Goal: Browse casually

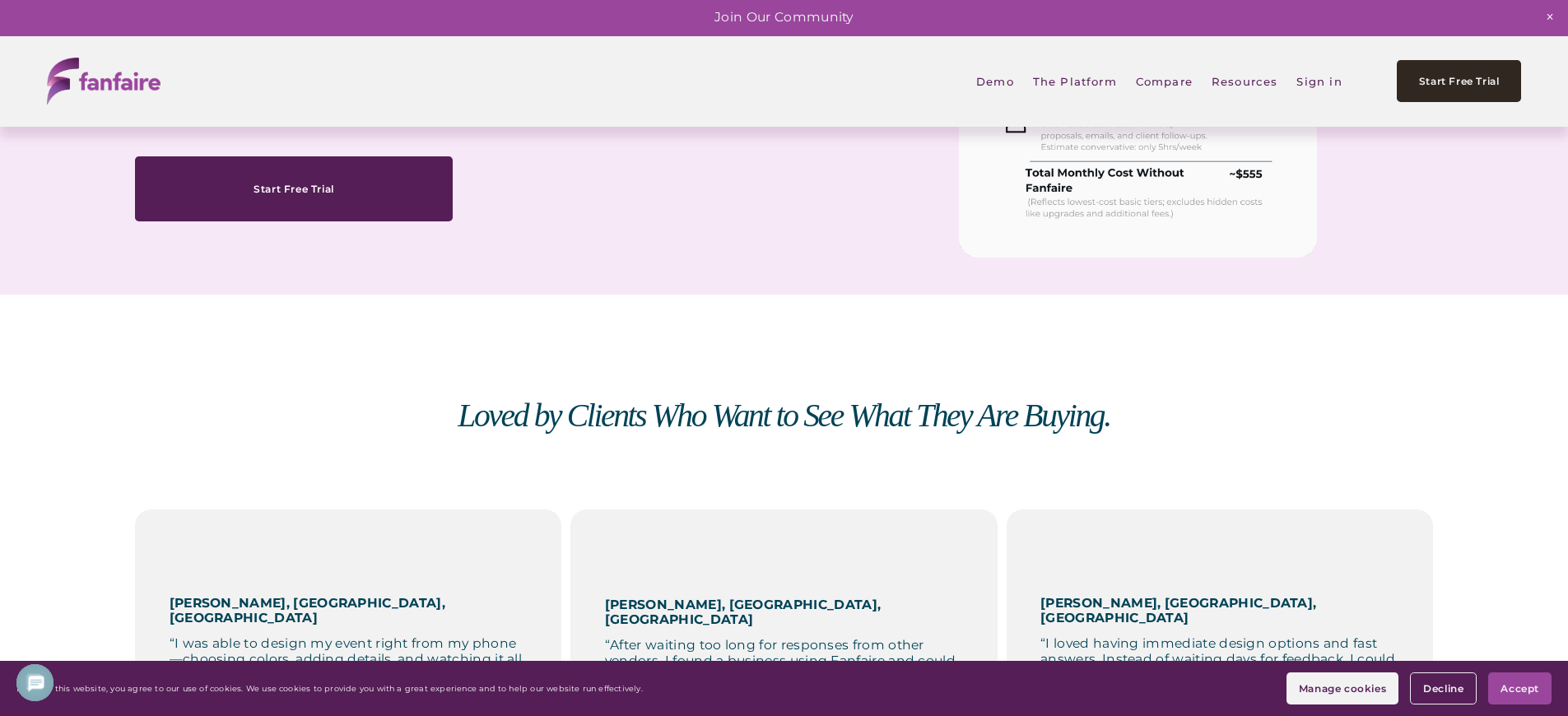
click at [784, 422] on em "Loved by Clients Who Want to See What They Are Buying." at bounding box center [783, 416] width 652 height 37
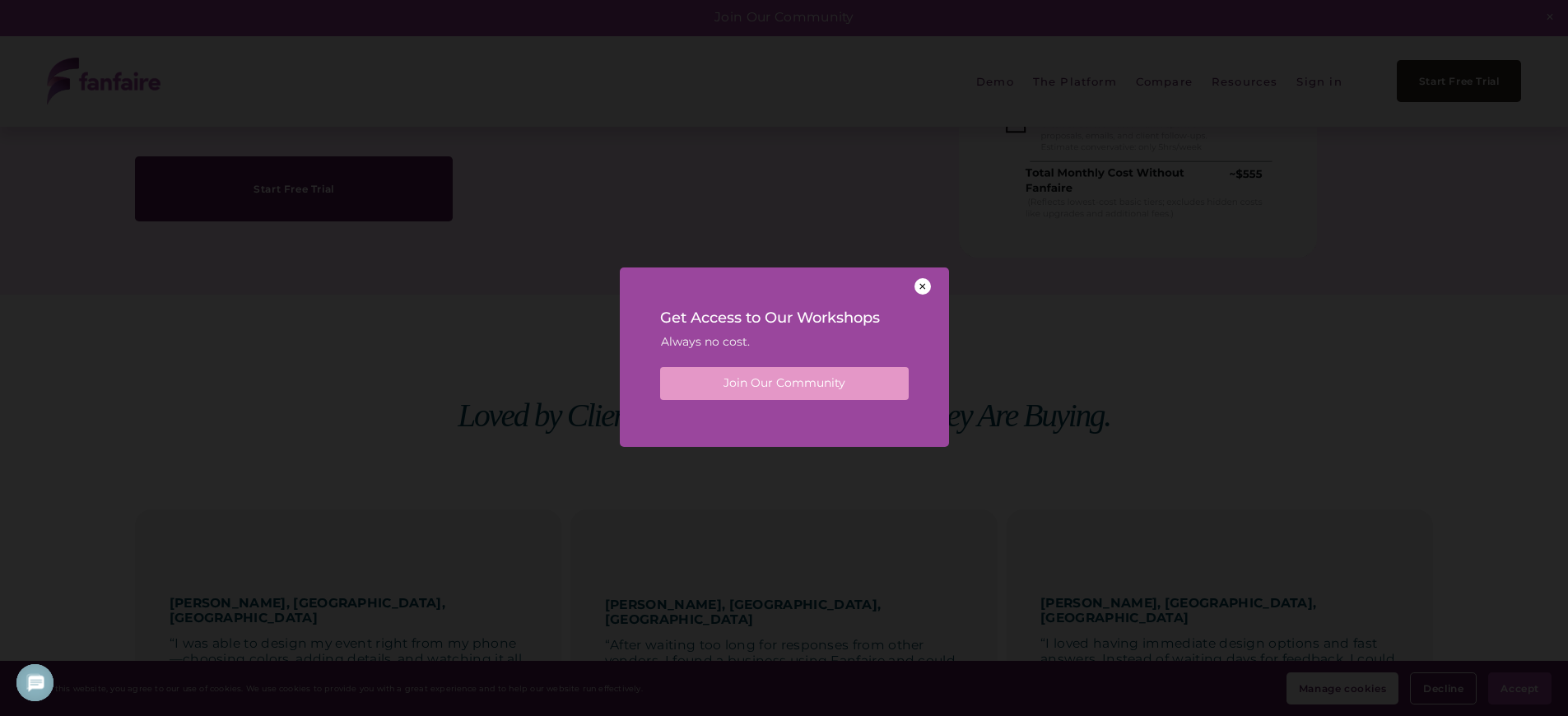
click at [784, 422] on div "Get Access to Our Workshops Always no cost. Join Our Community" at bounding box center [784, 352] width 329 height 168
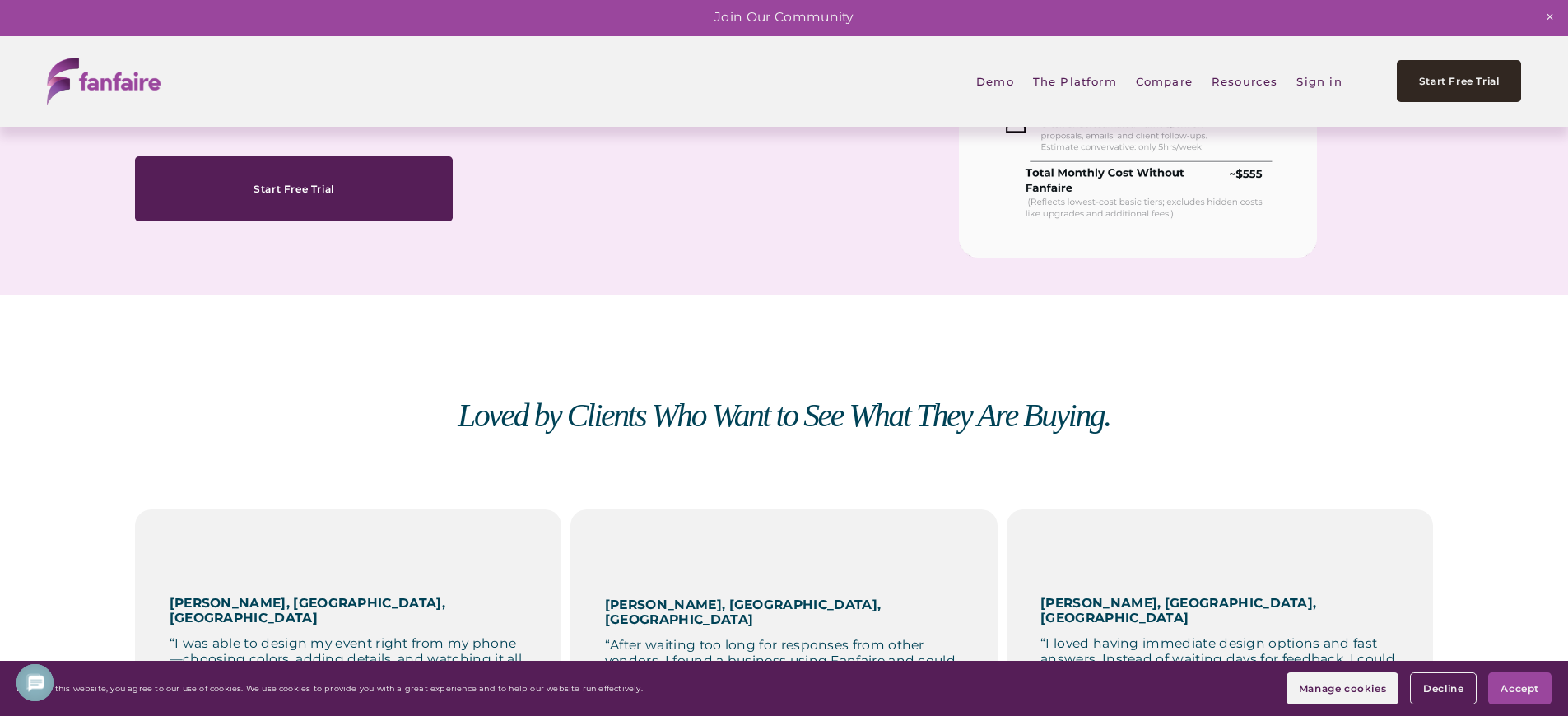
click at [784, 422] on em "Loved by Clients Who Want to See What They Are Buying." at bounding box center [783, 416] width 652 height 37
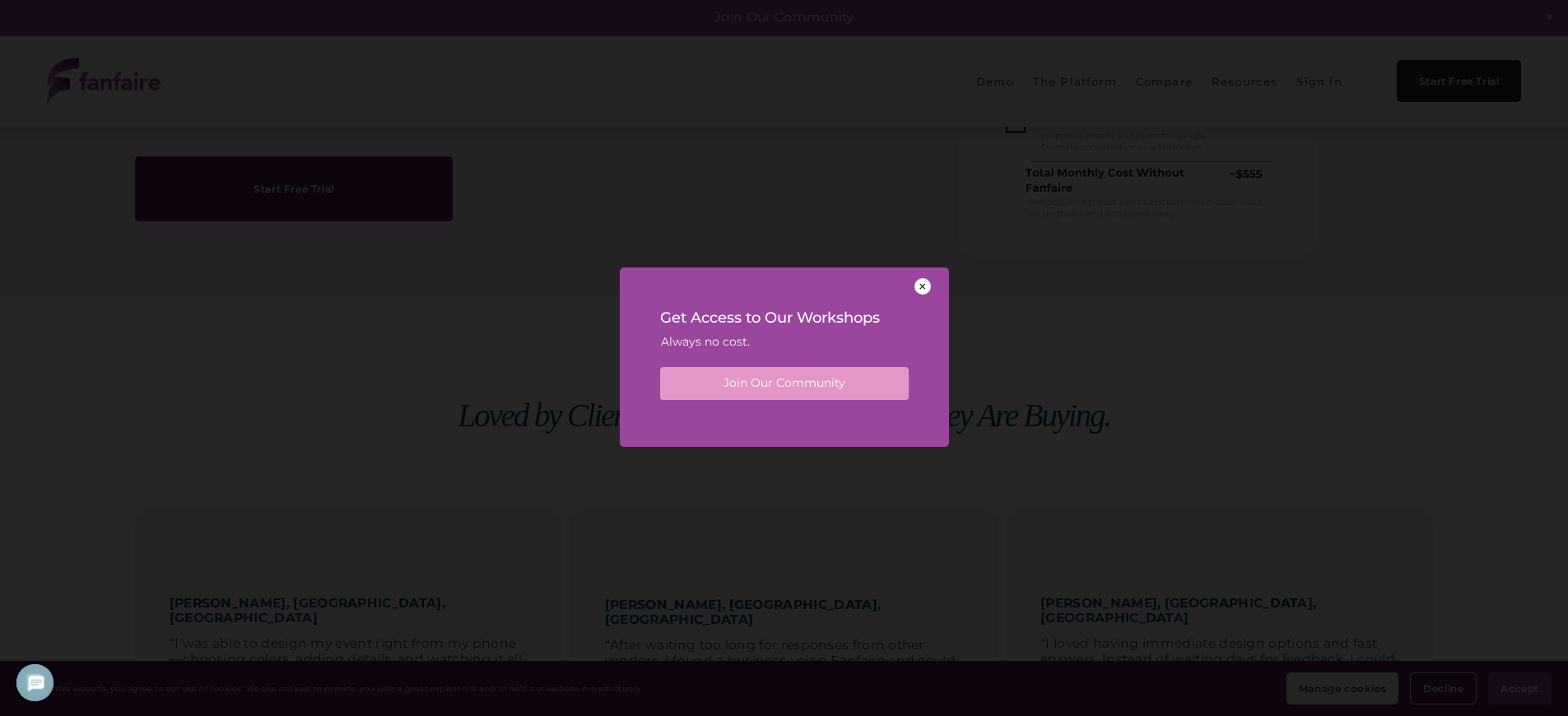
scroll to position [0, 0]
click at [784, 422] on div "Get Access to Our Workshops Always no cost. Join Our Community" at bounding box center [784, 352] width 329 height 168
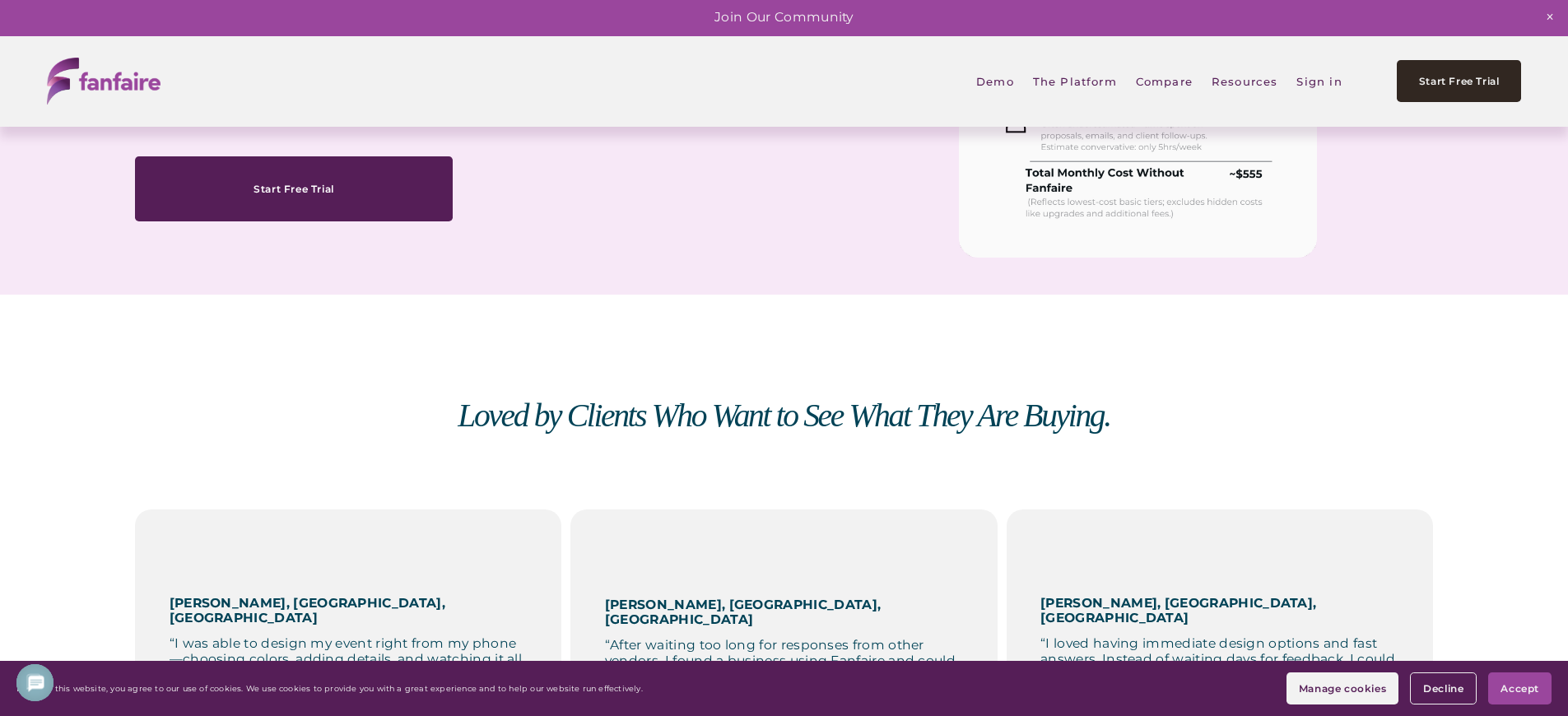
click at [784, 422] on em "Loved by Clients Who Want to See What They Are Buying." at bounding box center [783, 416] width 652 height 37
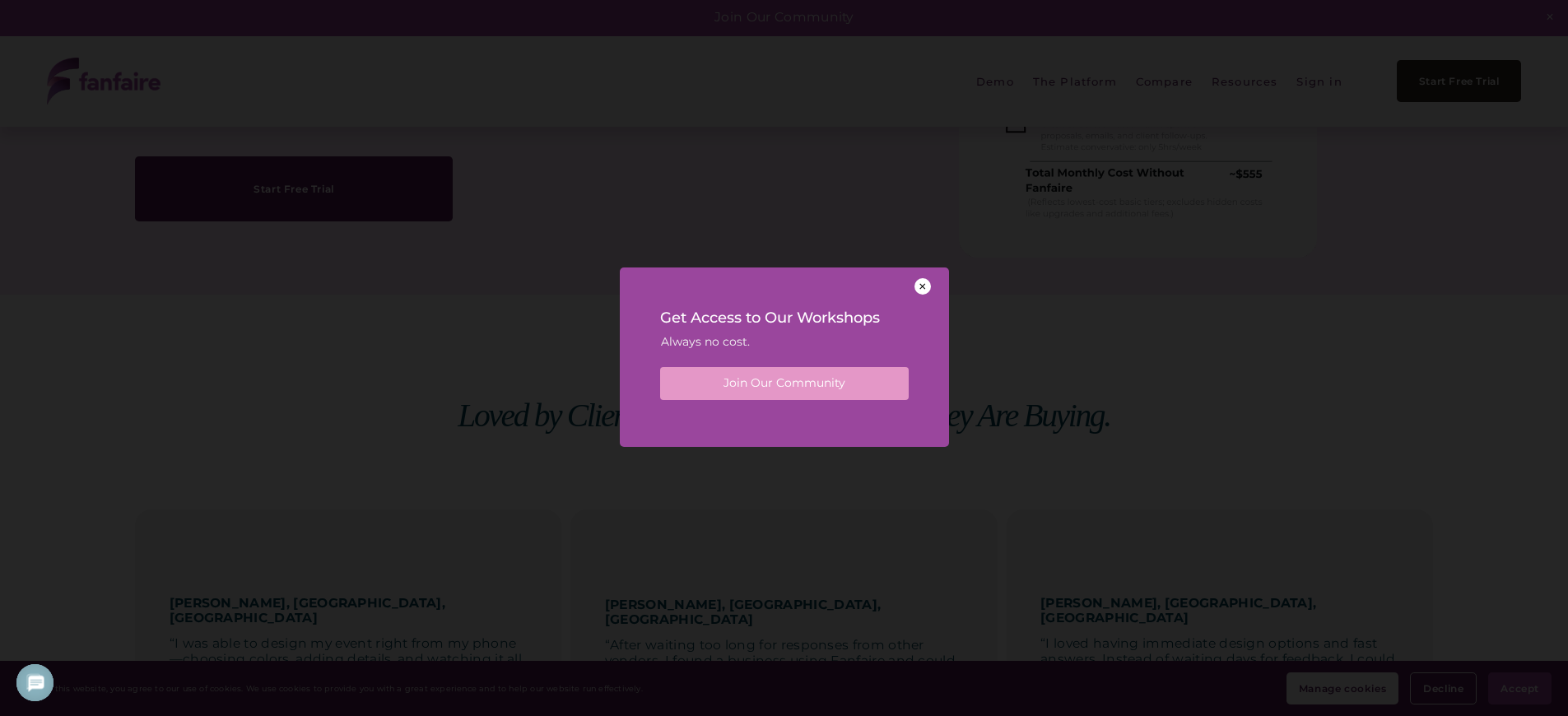
scroll to position [0, 0]
click at [784, 422] on div "Get Access to Our Workshops Always no cost. Join Our Community" at bounding box center [784, 352] width 329 height 168
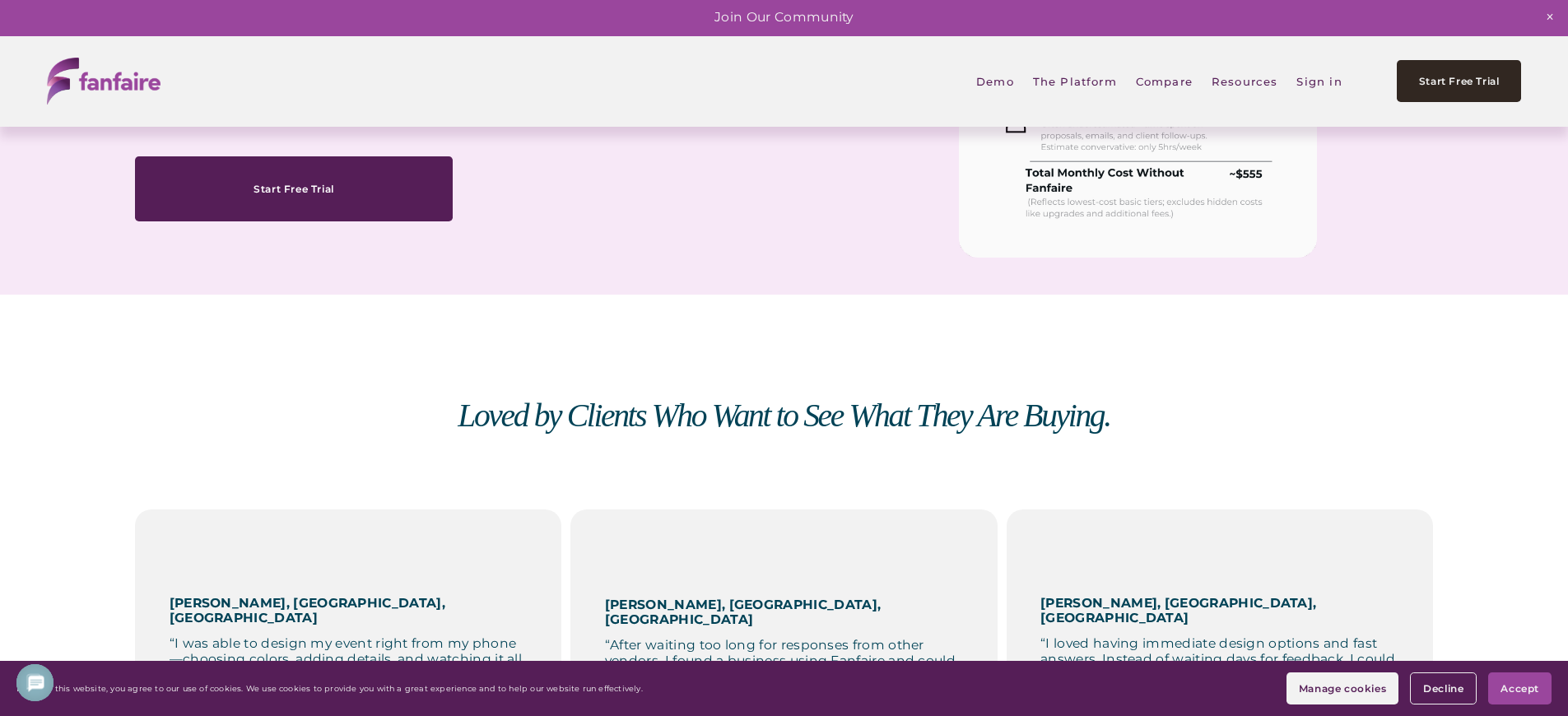
click at [784, 422] on em "Loved by Clients Who Want to See What They Are Buying." at bounding box center [783, 416] width 652 height 37
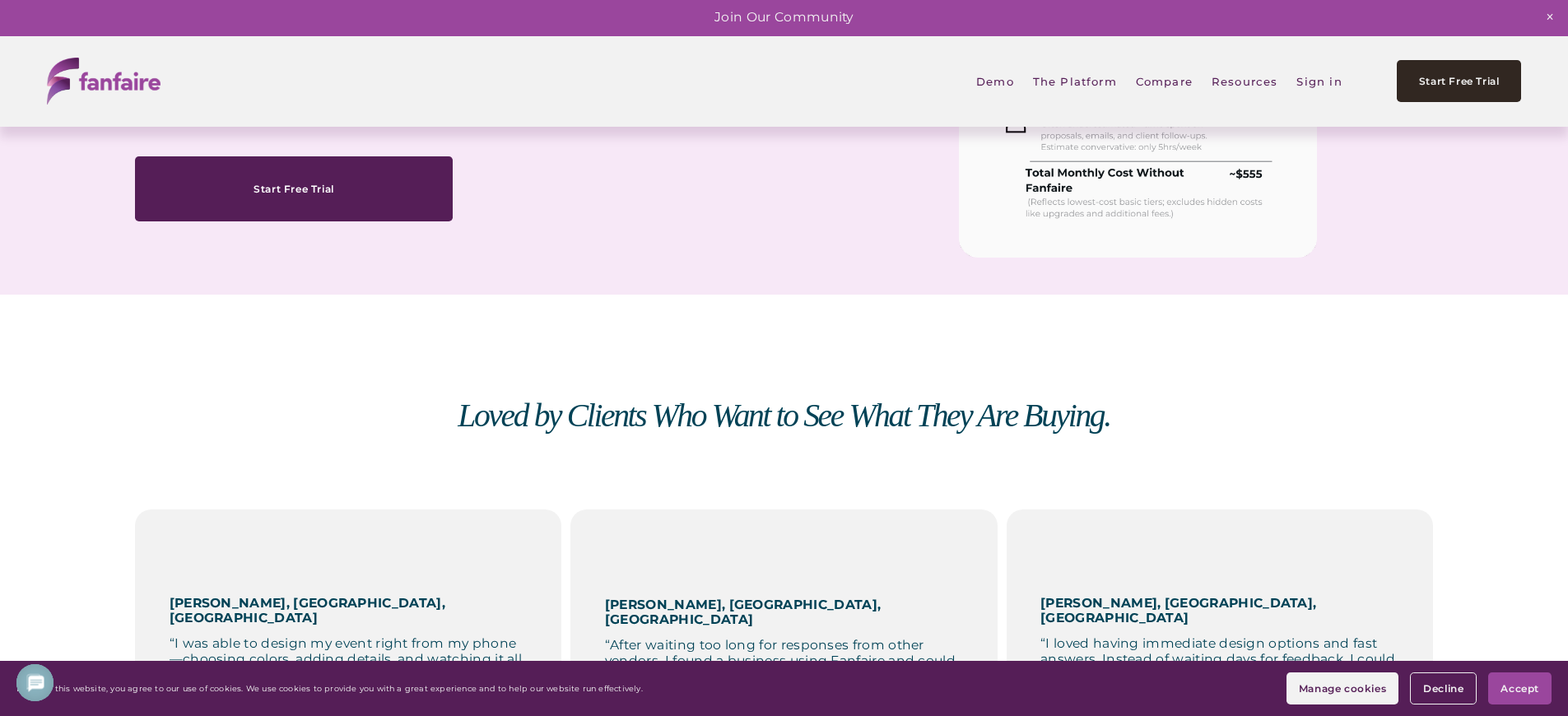
click at [784, 422] on em "Loved by Clients Who Want to See What They Are Buying." at bounding box center [783, 416] width 652 height 37
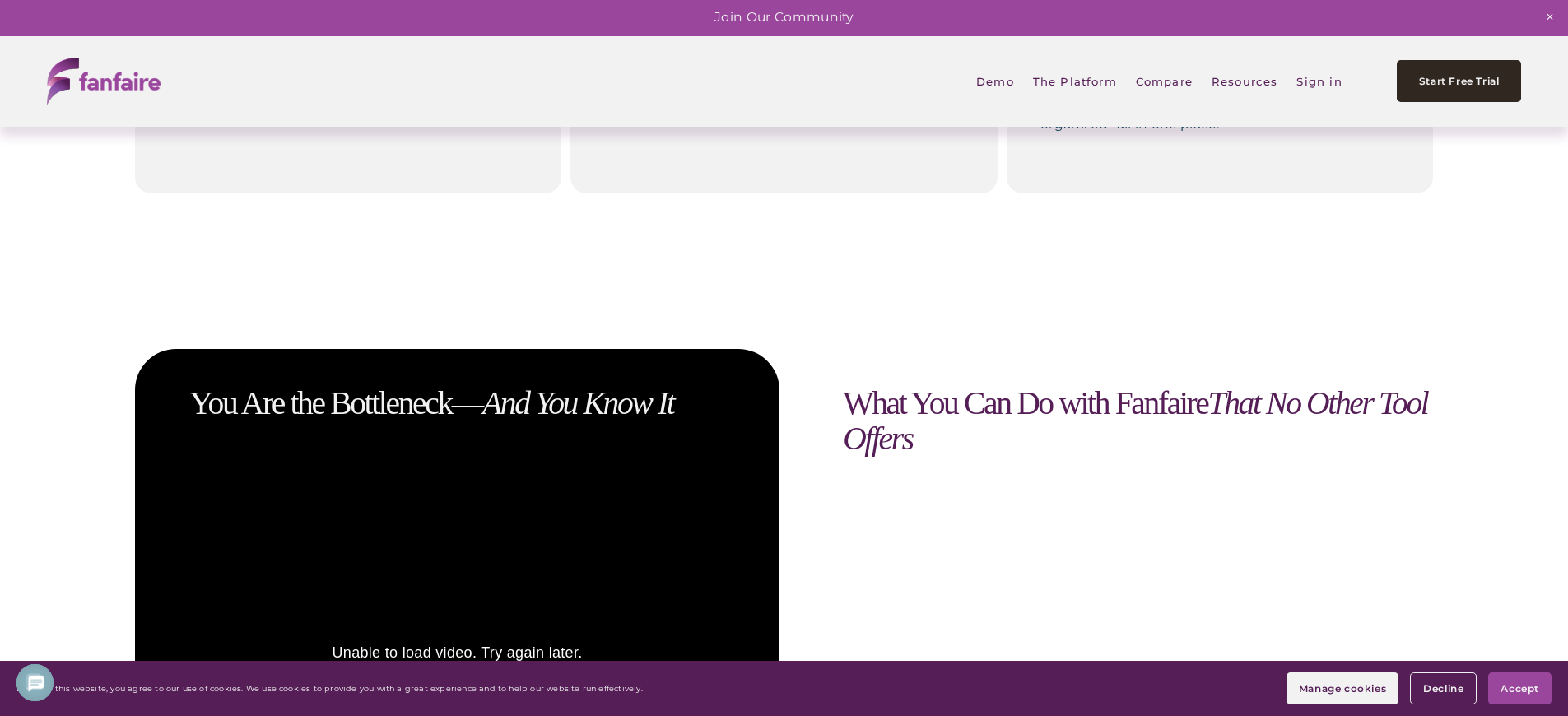
scroll to position [1161, 0]
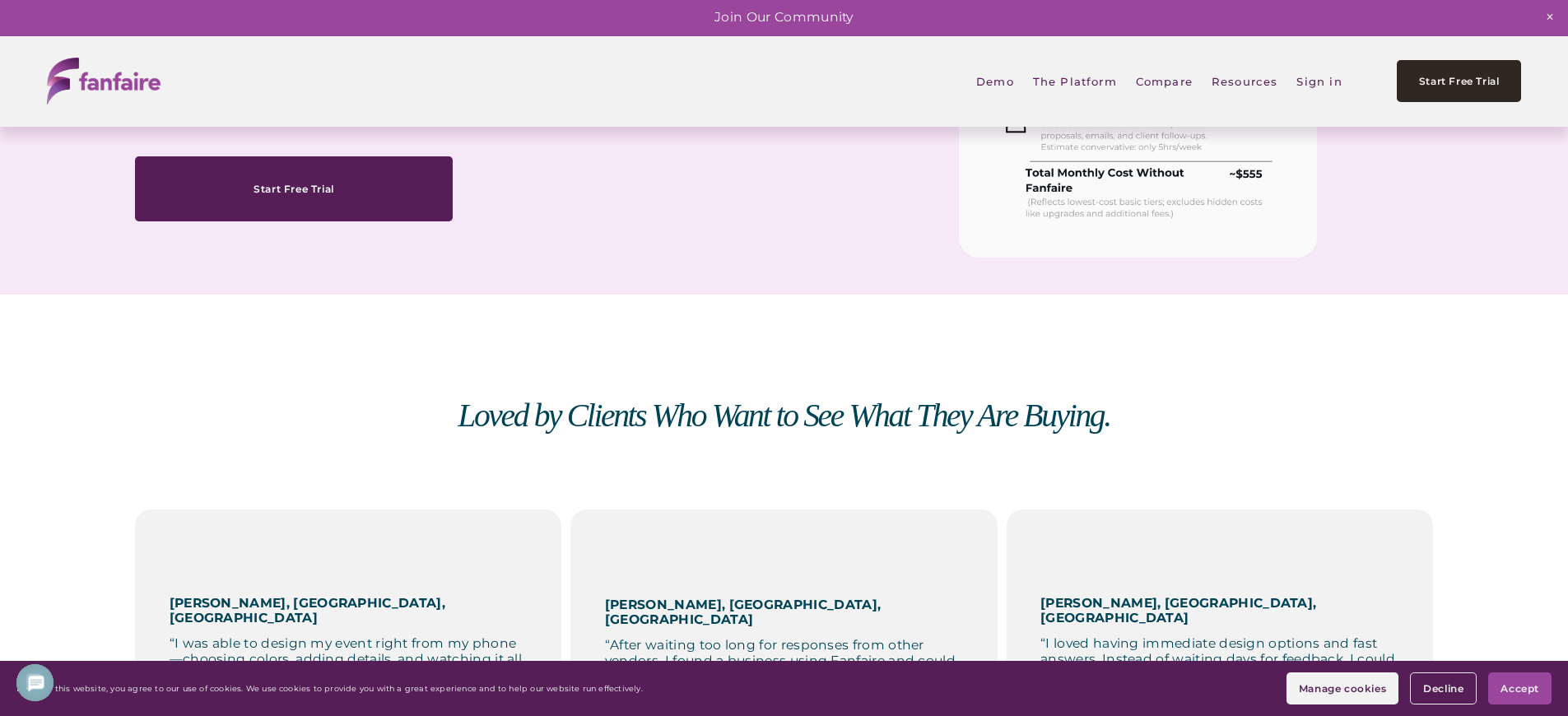
click at [784, 422] on em "Loved by Clients Who Want to See What They Are Buying." at bounding box center [783, 416] width 652 height 37
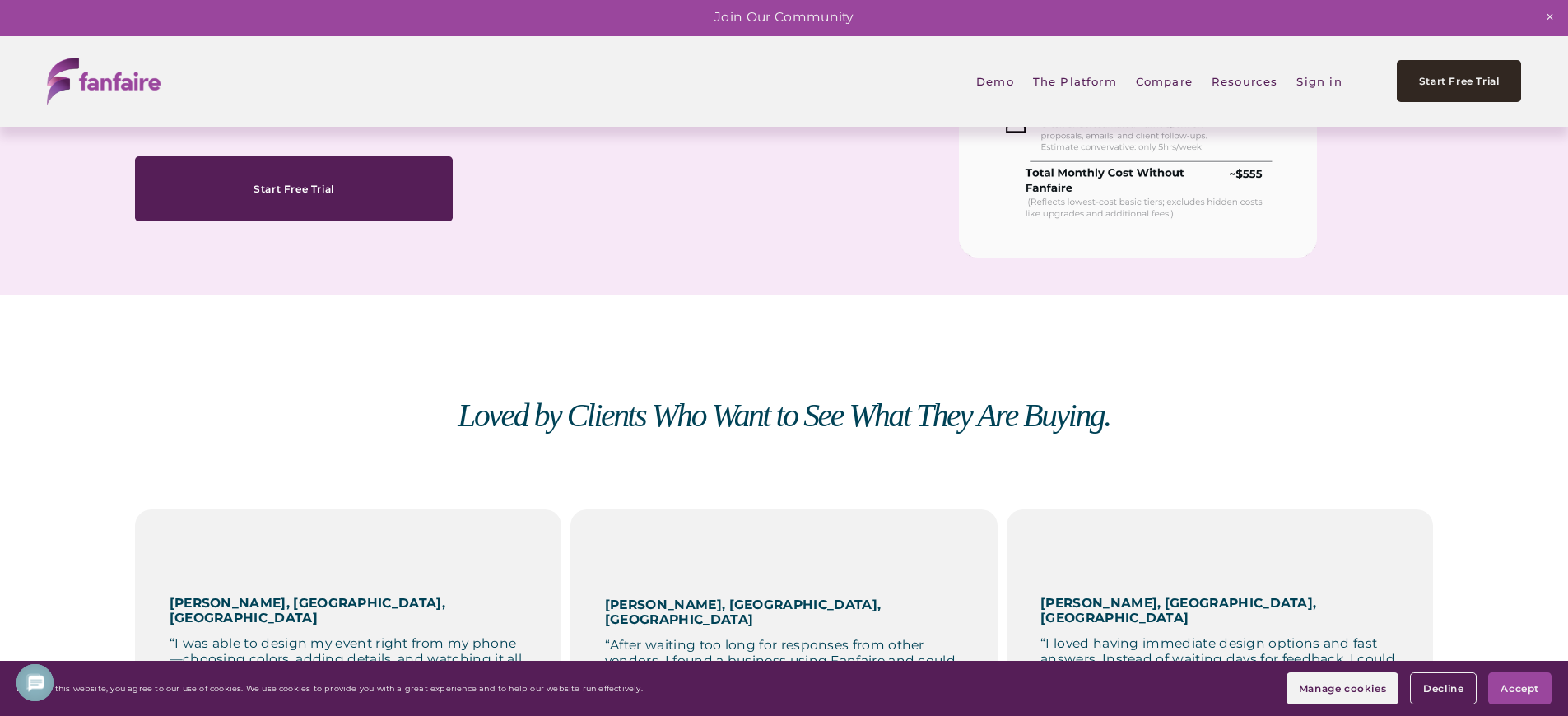
click at [784, 422] on em "Loved by Clients Who Want to See What They Are Buying." at bounding box center [783, 416] width 652 height 37
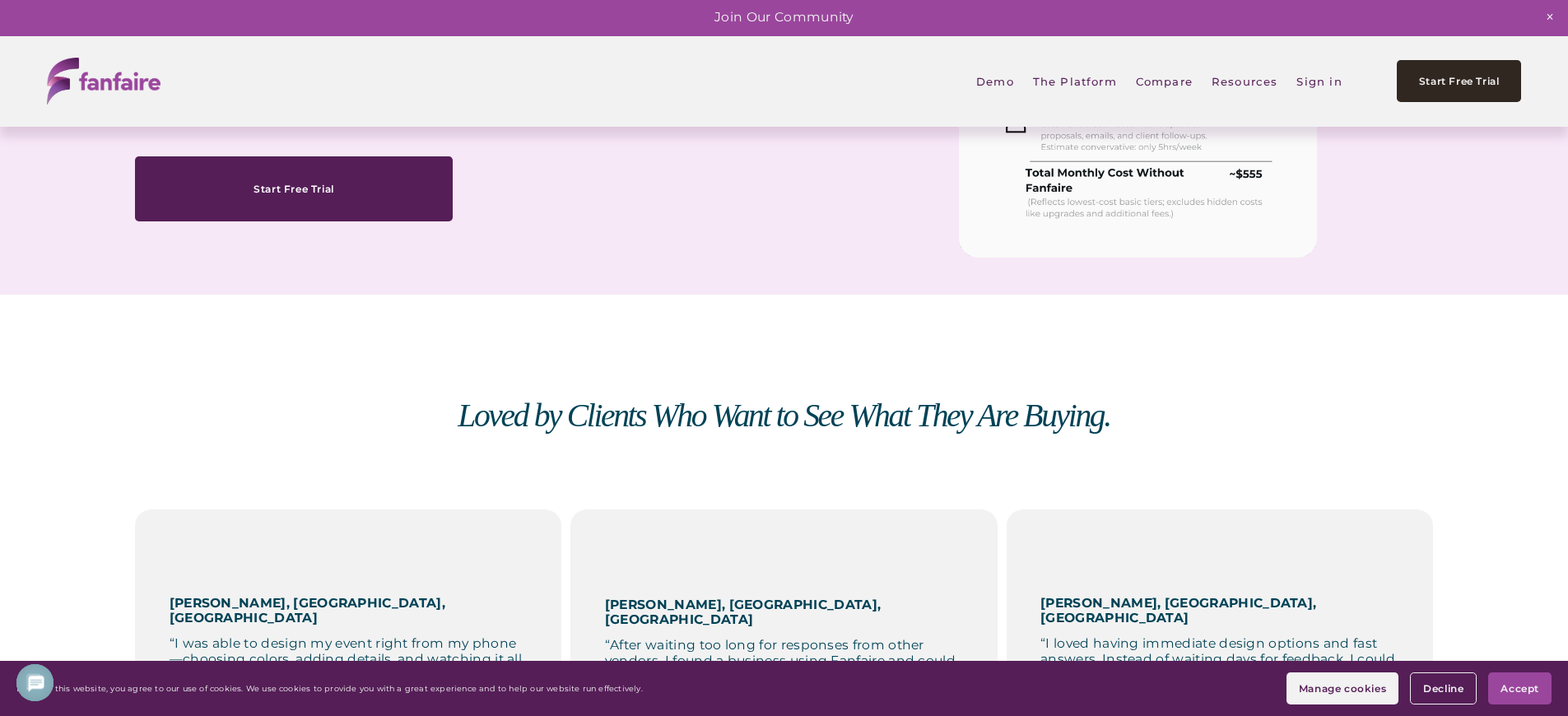
click at [784, 422] on em "Loved by Clients Who Want to See What They Are Buying." at bounding box center [783, 416] width 652 height 37
